Goal: Check status: Check status

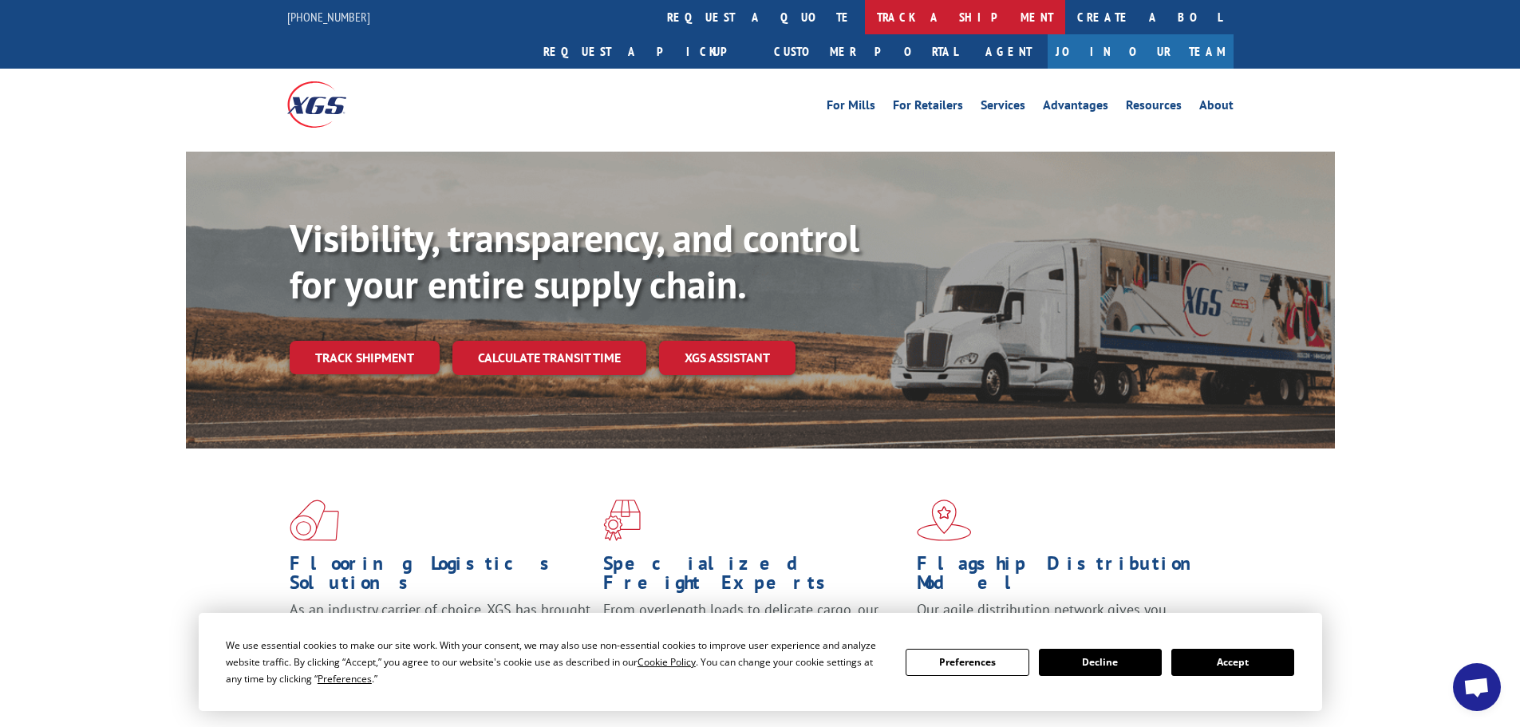
click at [865, 13] on link "track a shipment" at bounding box center [965, 17] width 200 height 34
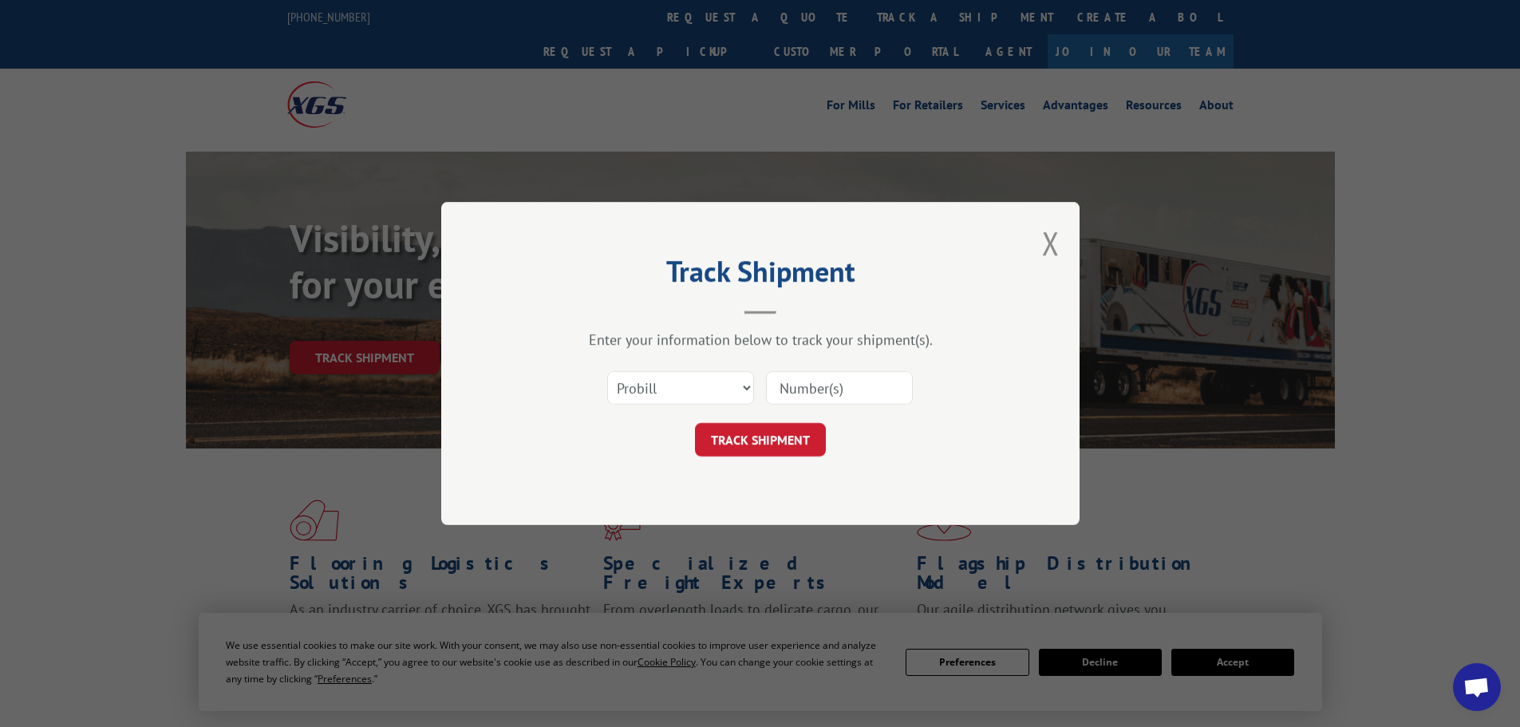
click at [812, 378] on input at bounding box center [839, 388] width 147 height 34
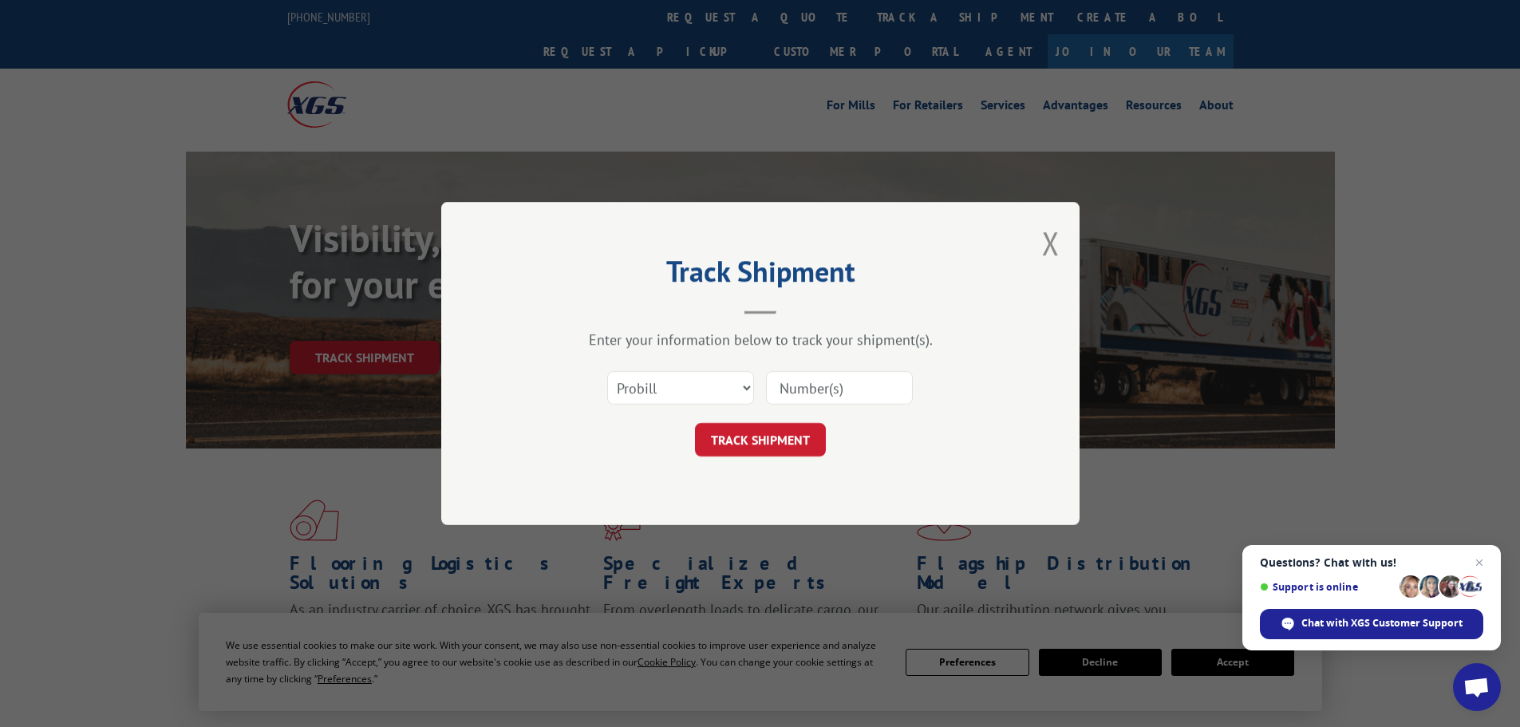
paste input "6451368"
type input "6451368"
click at [779, 447] on button "TRACK SHIPMENT" at bounding box center [760, 440] width 131 height 34
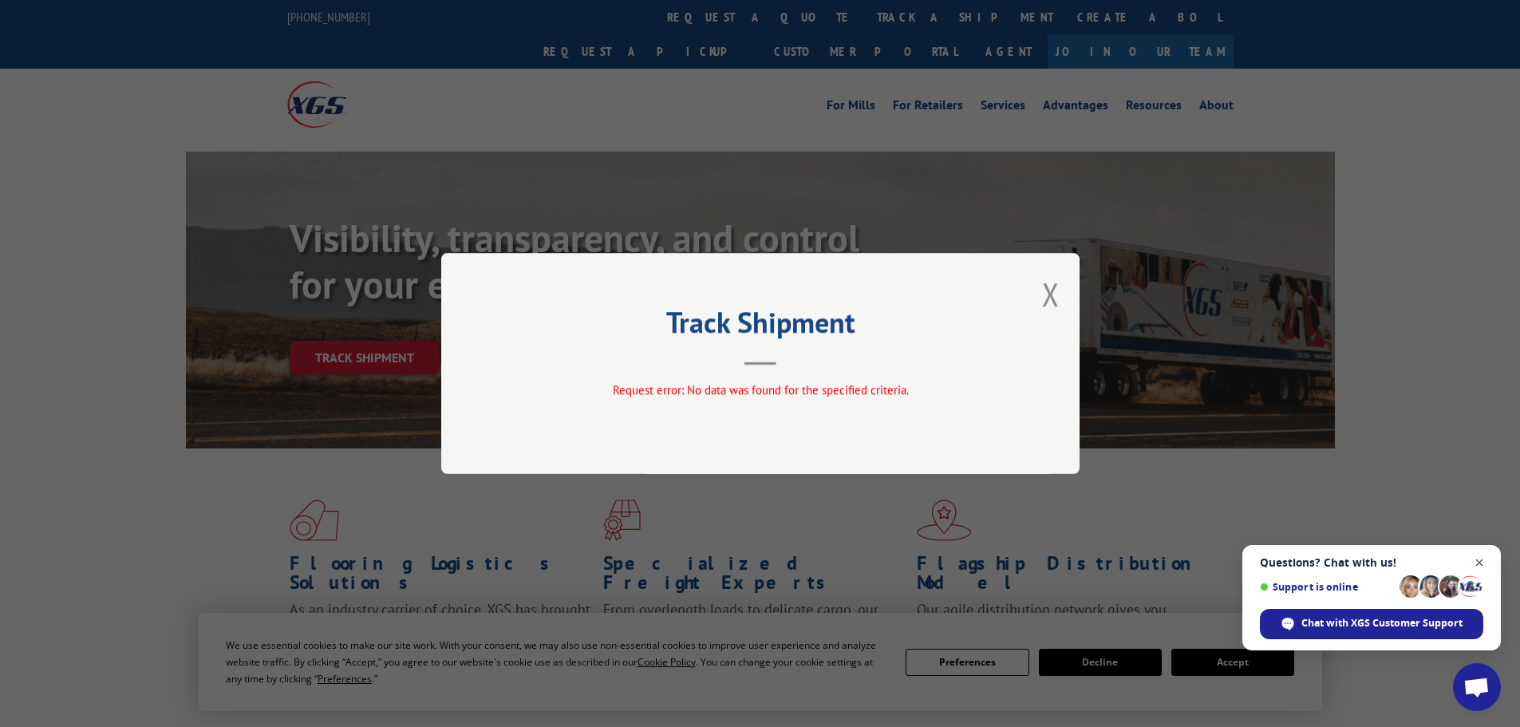
click at [1483, 565] on span "Close chat" at bounding box center [1480, 563] width 20 height 20
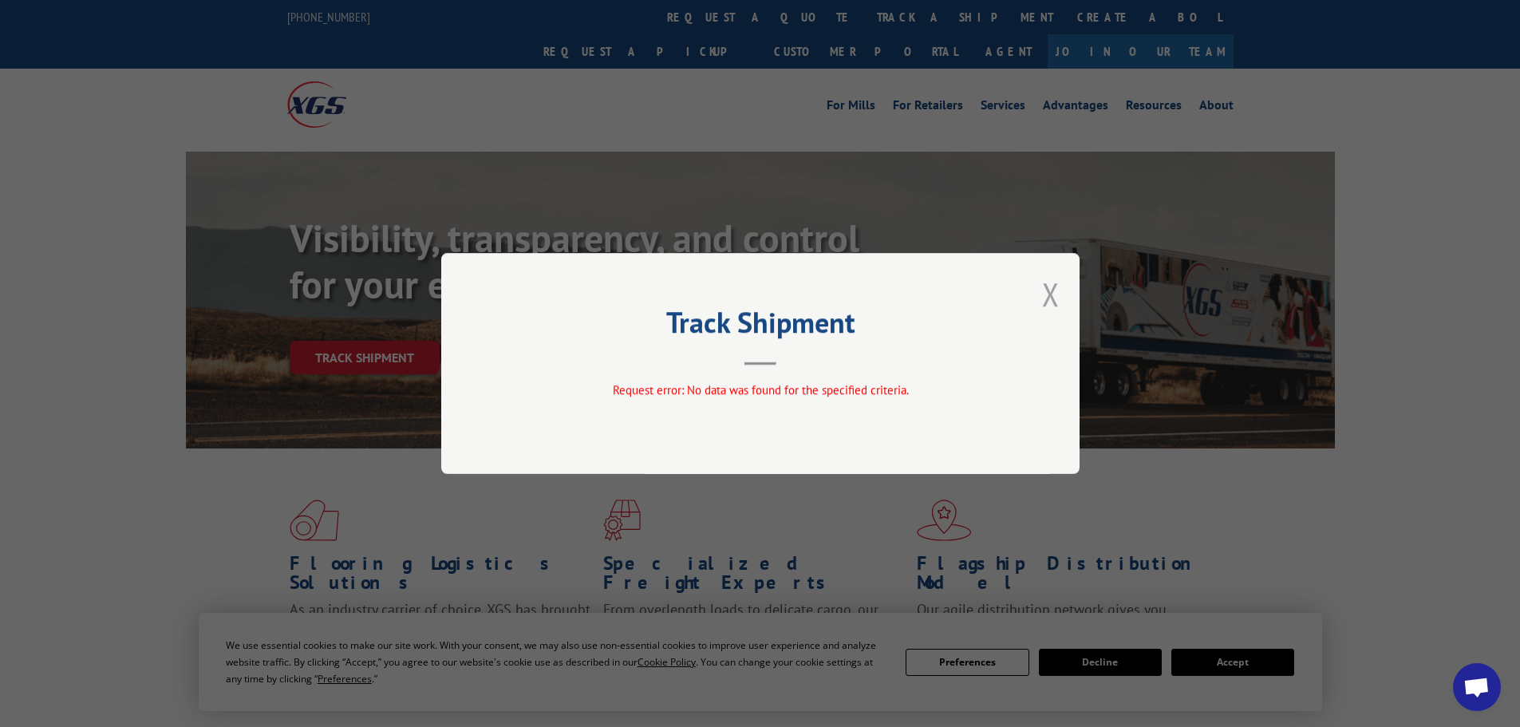
click at [1050, 302] on button "Close modal" at bounding box center [1051, 294] width 18 height 42
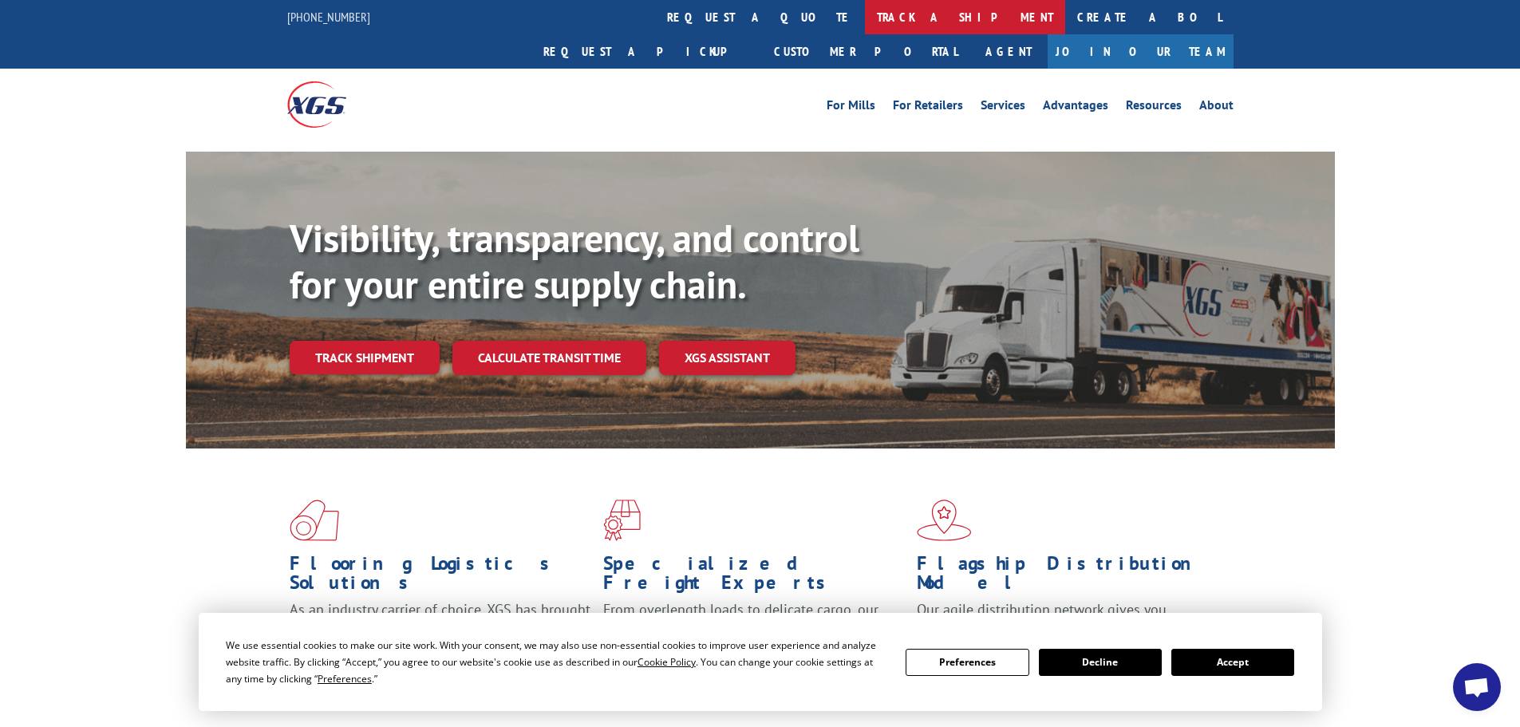
click at [865, 14] on link "track a shipment" at bounding box center [965, 17] width 200 height 34
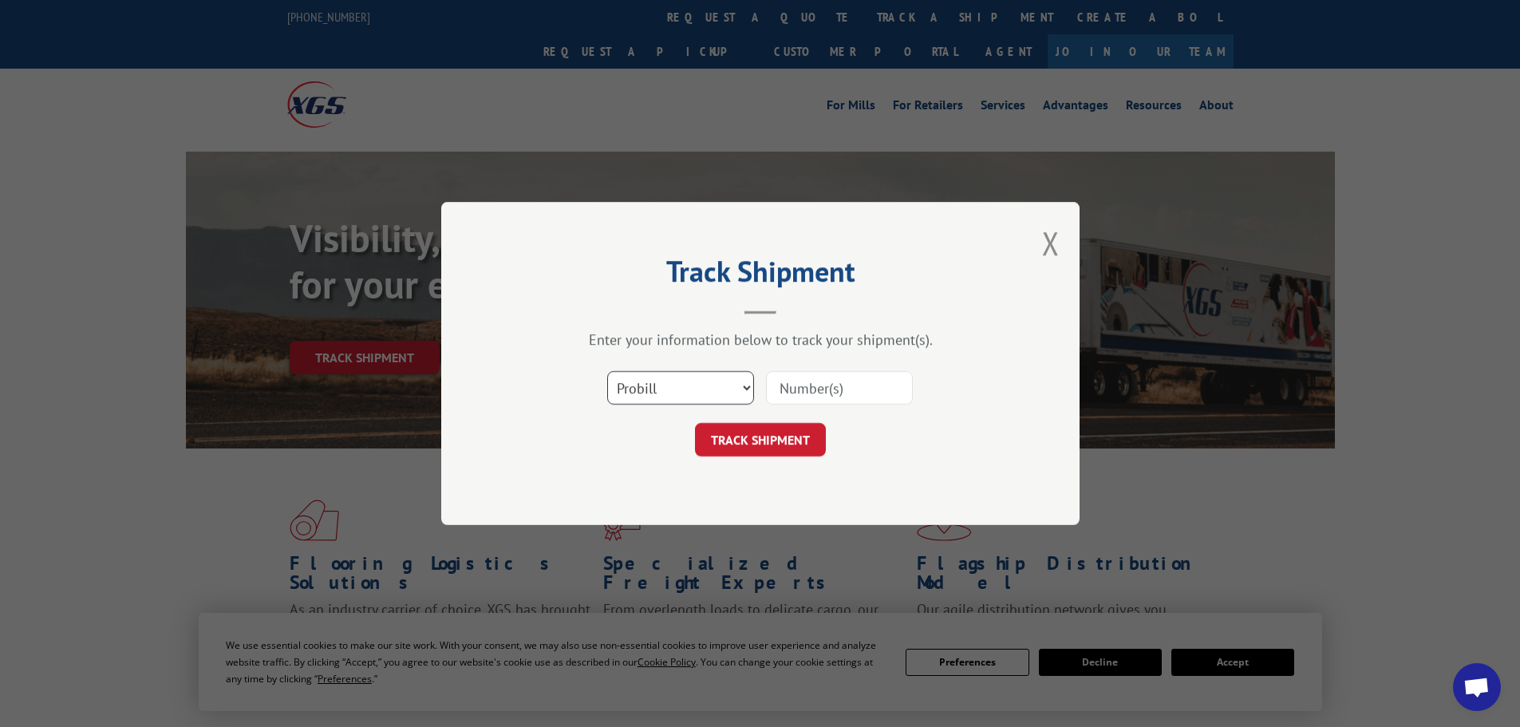
click at [659, 399] on select "Select category... Probill BOL PO" at bounding box center [680, 388] width 147 height 34
select select "po"
click at [607, 371] on select "Select category... Probill BOL PO" at bounding box center [680, 388] width 147 height 34
click at [838, 389] on input at bounding box center [839, 388] width 147 height 34
type input "09528853"
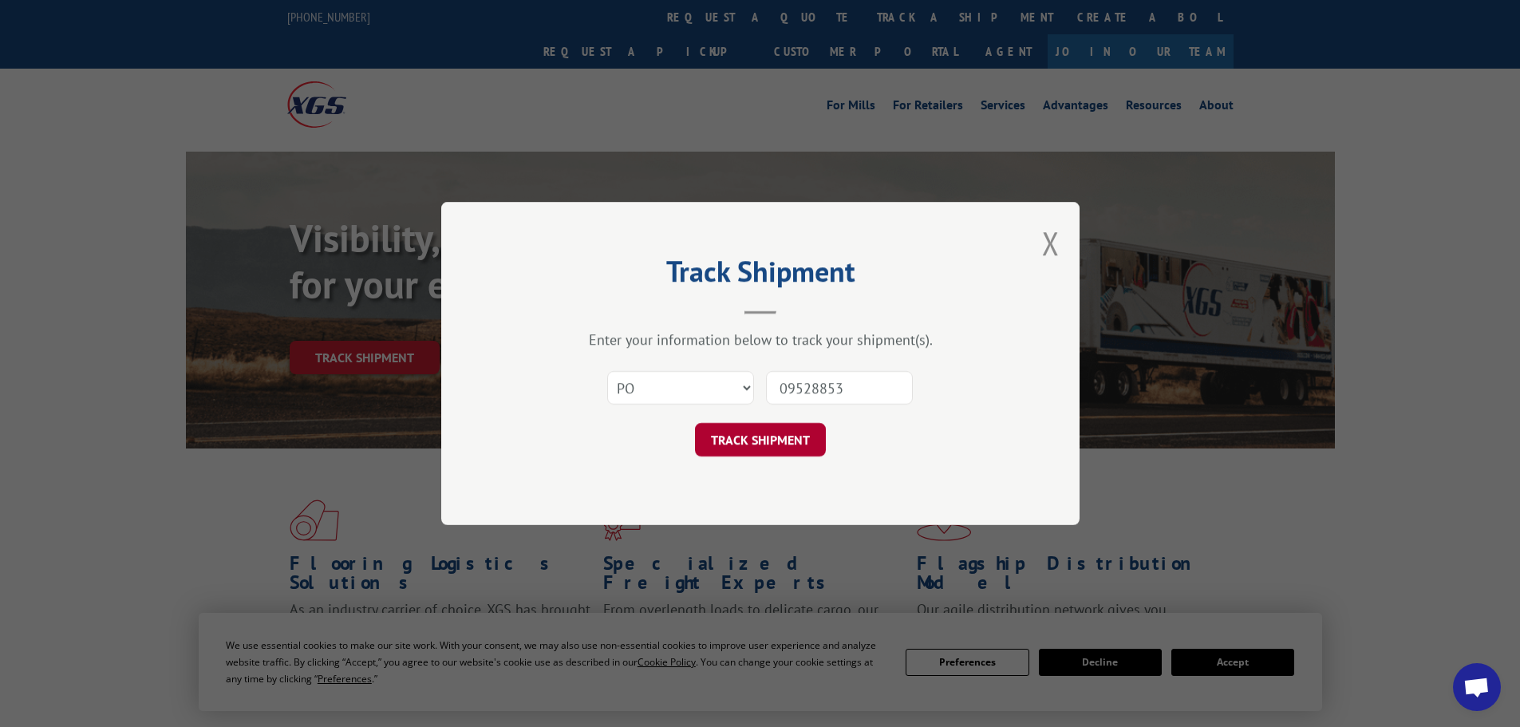
click at [725, 449] on button "TRACK SHIPMENT" at bounding box center [760, 440] width 131 height 34
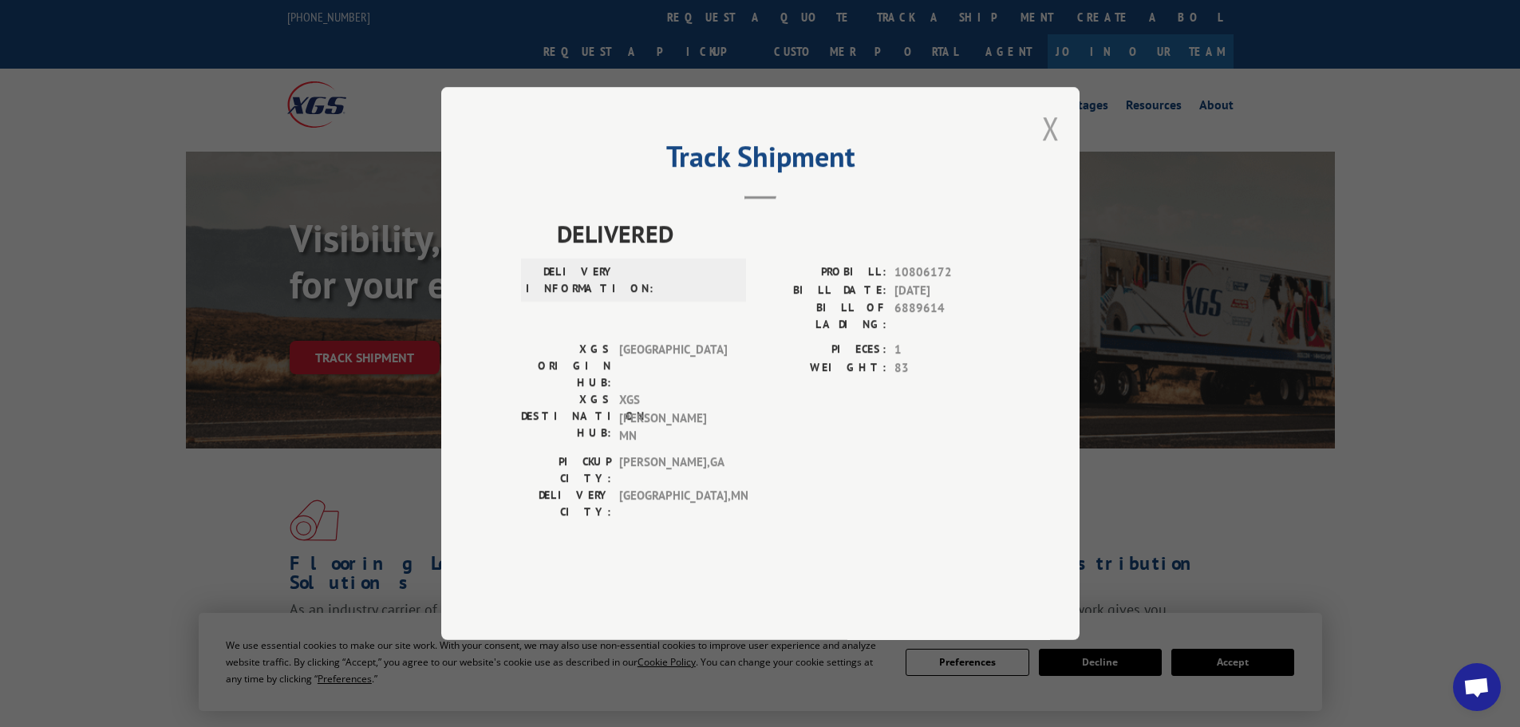
click at [1045, 149] on button "Close modal" at bounding box center [1051, 128] width 18 height 42
